Goal: Navigation & Orientation: Find specific page/section

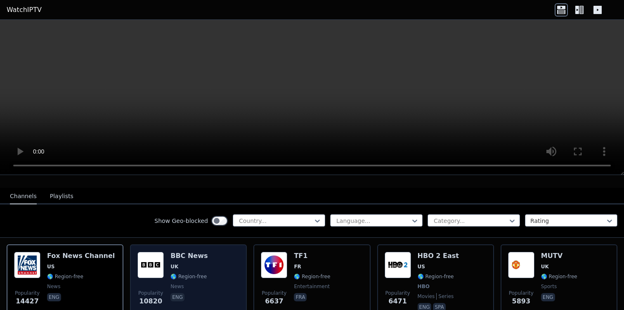
scroll to position [64, 0]
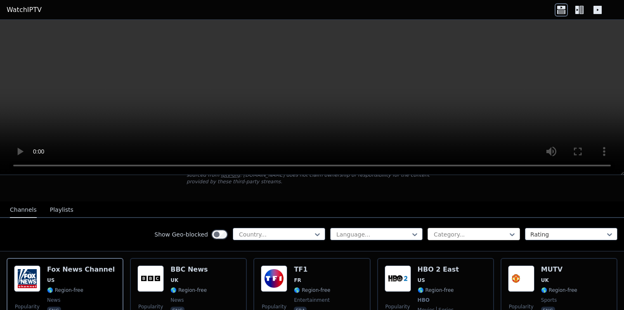
click at [441, 232] on div at bounding box center [470, 234] width 75 height 8
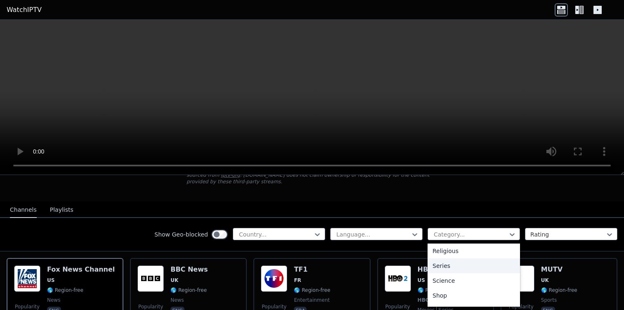
scroll to position [313, 0]
click at [445, 298] on div "Sports" at bounding box center [474, 296] width 92 height 15
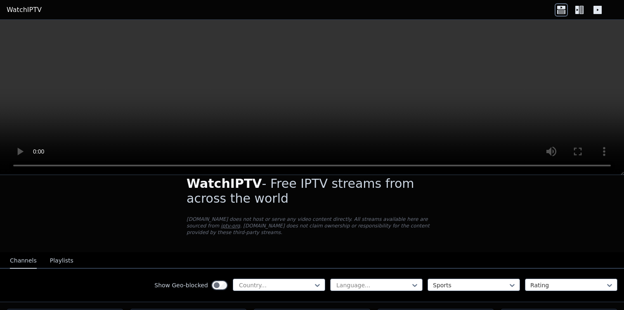
scroll to position [7, 0]
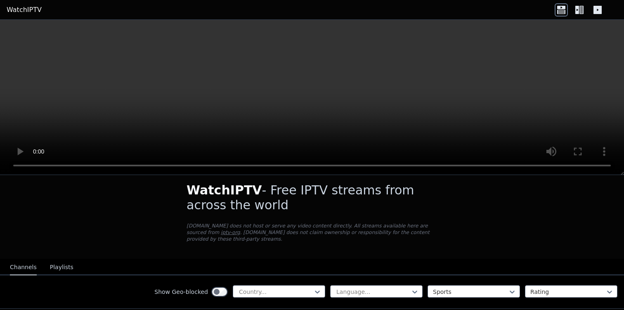
click at [62, 267] on button "Playlists" at bounding box center [62, 268] width 24 height 16
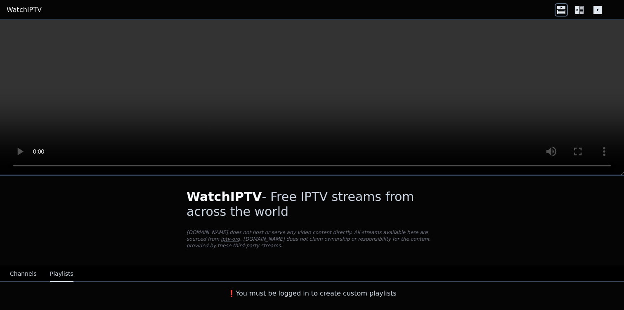
click at [25, 274] on button "Channels" at bounding box center [23, 274] width 27 height 16
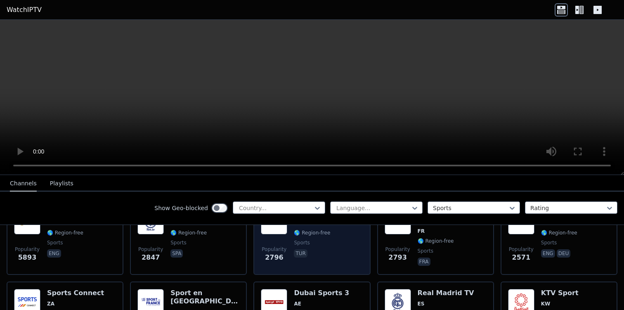
scroll to position [119, 0]
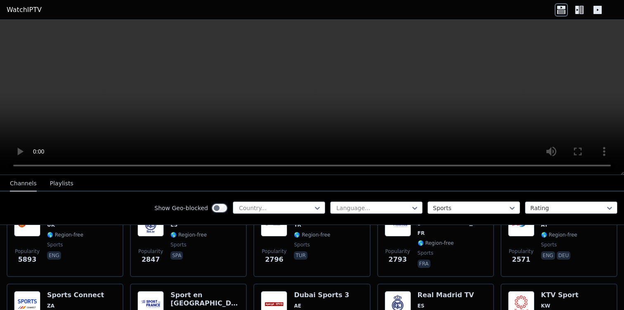
click at [433, 206] on input "text" at bounding box center [434, 208] width 2 height 8
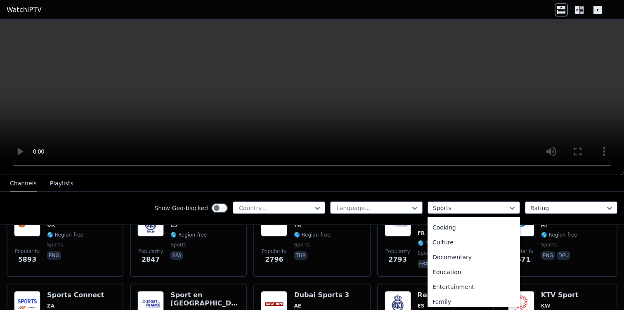
scroll to position [0, 0]
click at [443, 227] on div "All categories" at bounding box center [474, 226] width 92 height 15
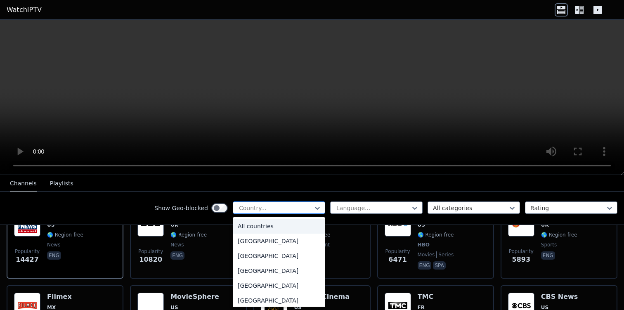
click at [308, 211] on div at bounding box center [275, 208] width 75 height 8
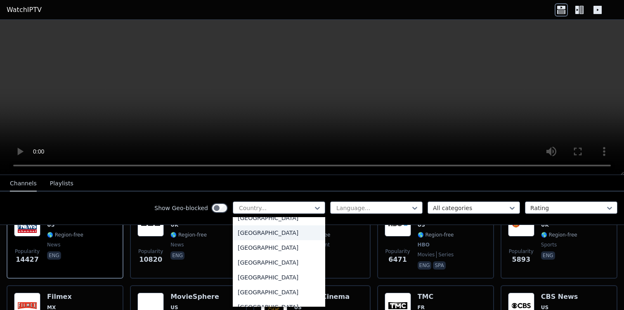
scroll to position [2862, 0]
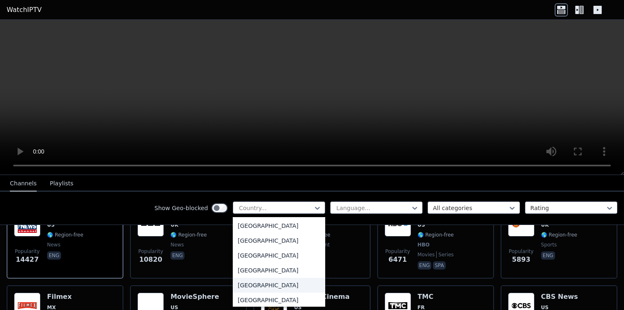
click at [272, 282] on div "[GEOGRAPHIC_DATA]" at bounding box center [279, 285] width 92 height 15
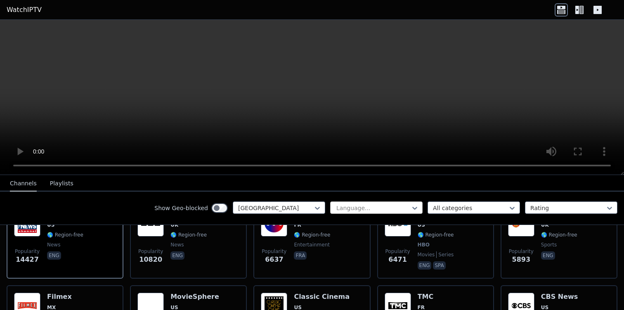
click at [353, 205] on div at bounding box center [373, 208] width 75 height 8
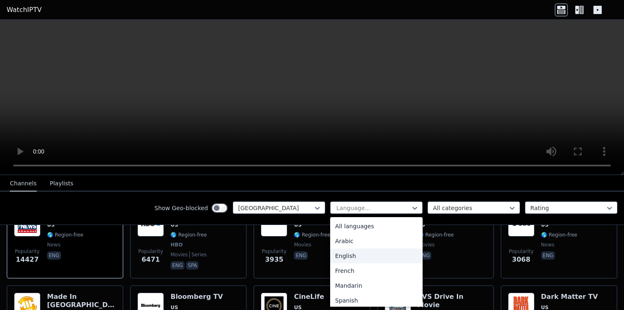
click at [359, 258] on div "English" at bounding box center [376, 256] width 92 height 15
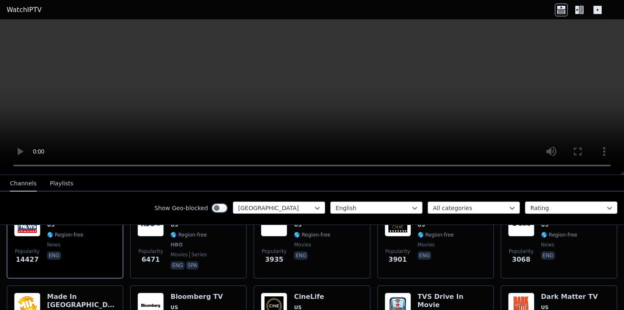
click at [538, 208] on div at bounding box center [568, 208] width 75 height 8
click at [538, 206] on div at bounding box center [568, 208] width 75 height 8
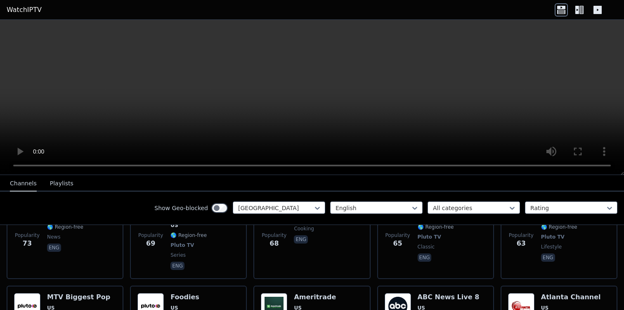
scroll to position [4290, 0]
